Goal: Transaction & Acquisition: Purchase product/service

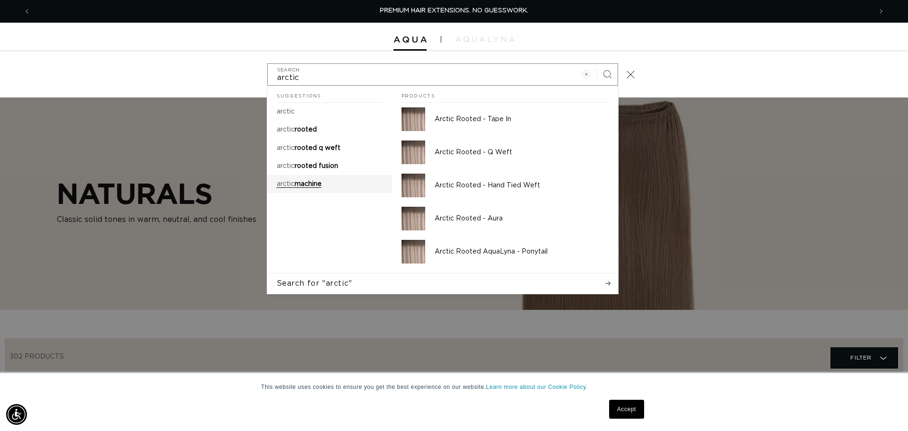
type input "arctic"
click at [301, 184] on span "machine" at bounding box center [308, 184] width 27 height 7
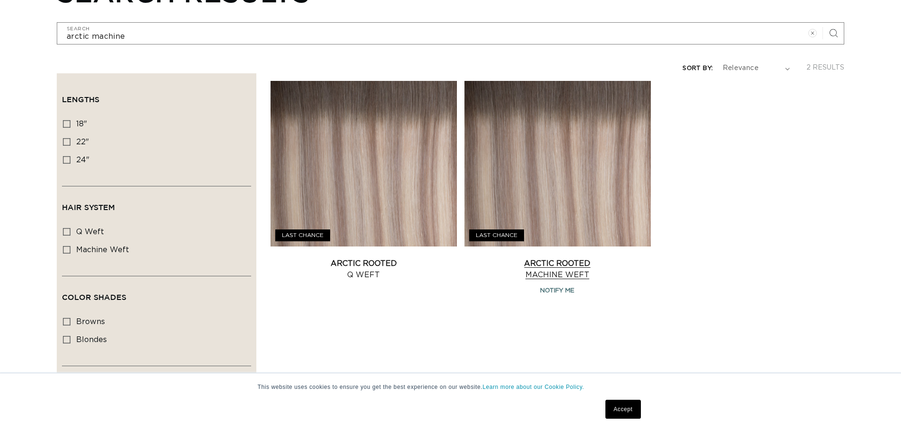
scroll to position [142, 0]
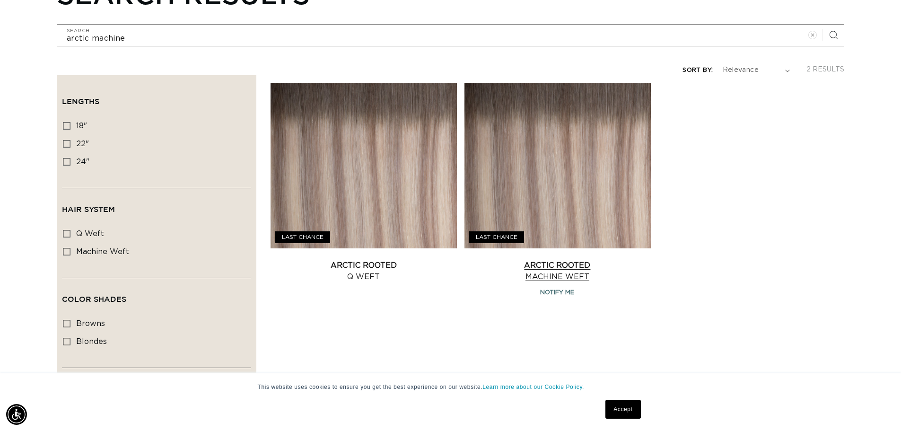
click at [551, 275] on link "Arctic Rooted Machine Weft" at bounding box center [558, 271] width 186 height 23
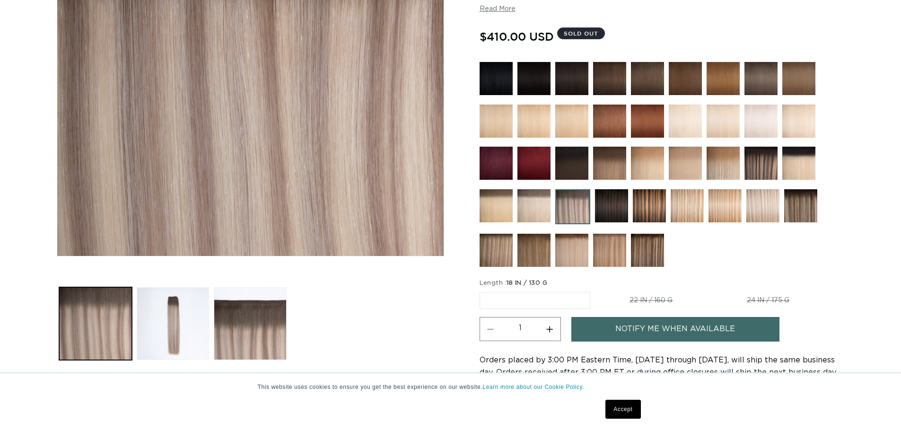
scroll to position [284, 0]
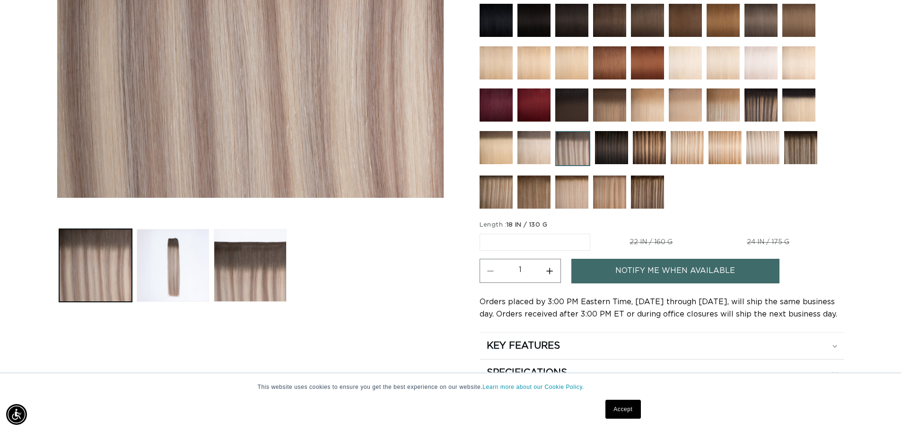
click at [512, 224] on span "18 IN / 130 G" at bounding box center [527, 225] width 41 height 6
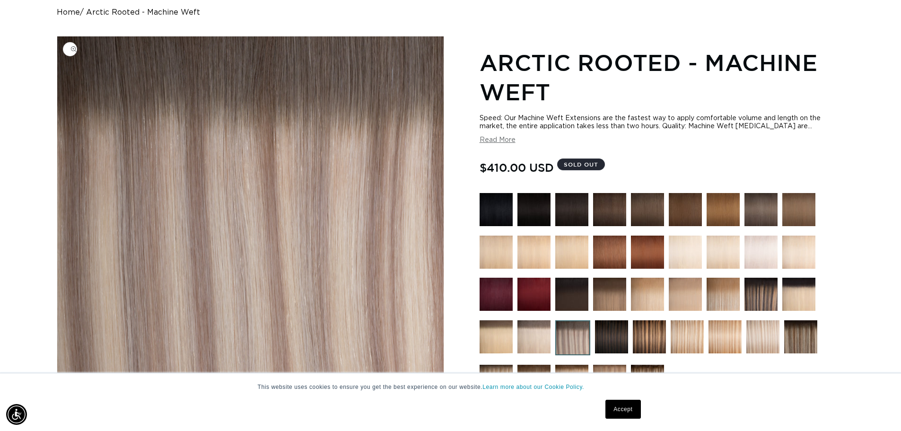
scroll to position [0, 0]
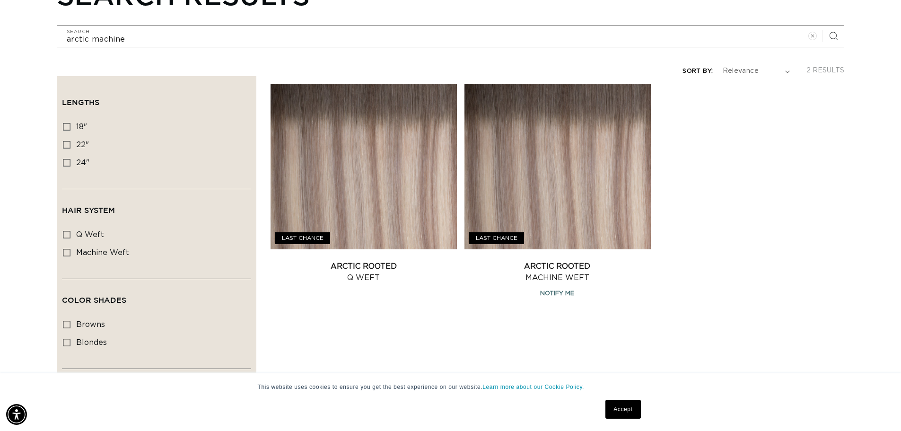
scroll to position [0, 834]
drag, startPoint x: 65, startPoint y: 120, endPoint x: 70, endPoint y: 125, distance: 6.7
click at [69, 123] on icon at bounding box center [67, 127] width 8 height 8
click at [69, 123] on input "18" 18" (1 product)" at bounding box center [67, 127] width 8 height 8
checkbox input "true"
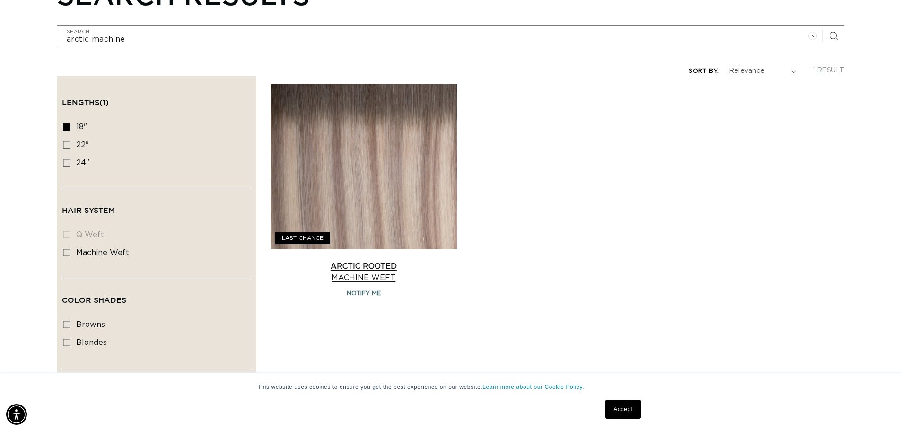
click at [300, 261] on link "Arctic Rooted Machine Weft" at bounding box center [364, 272] width 186 height 23
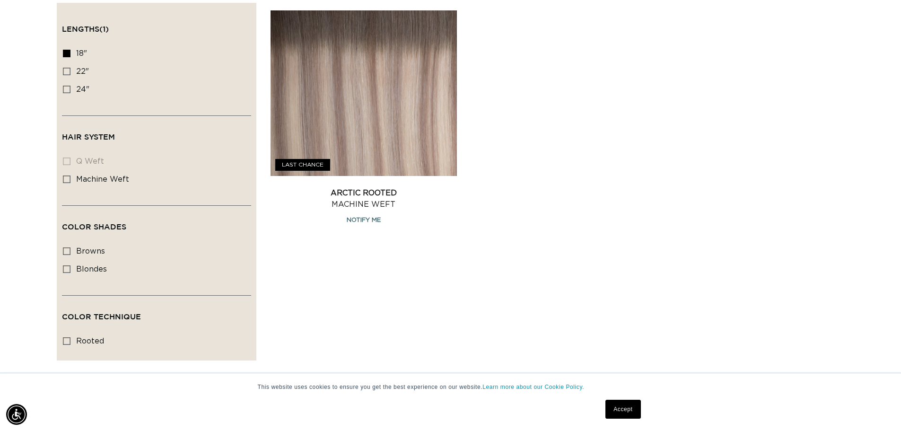
scroll to position [187, 0]
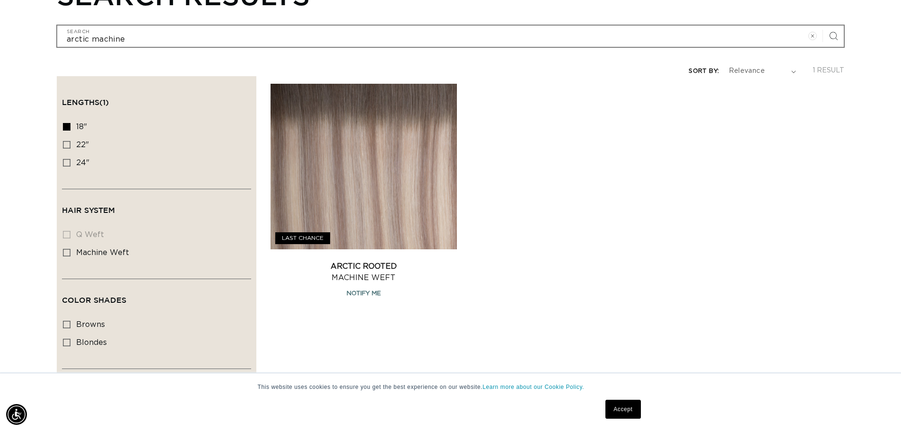
scroll to position [0, 834]
